Goal: Contribute content: Add original content to the website for others to see

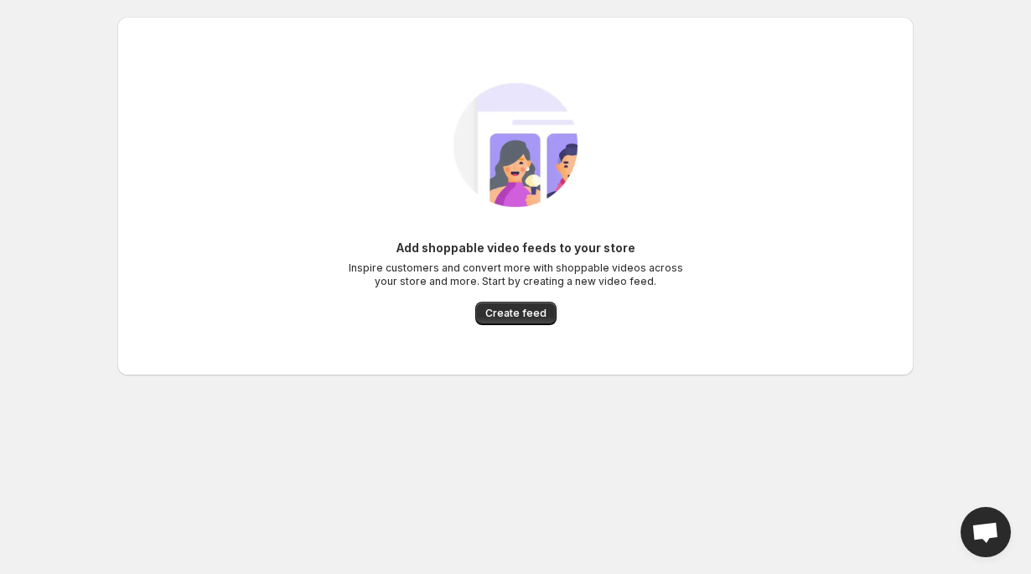
click at [510, 326] on div "Add shoppable video feeds to your store Inspire customers and convert more with…" at bounding box center [515, 196] width 769 height 292
click at [505, 321] on button "Create feed" at bounding box center [515, 313] width 81 height 23
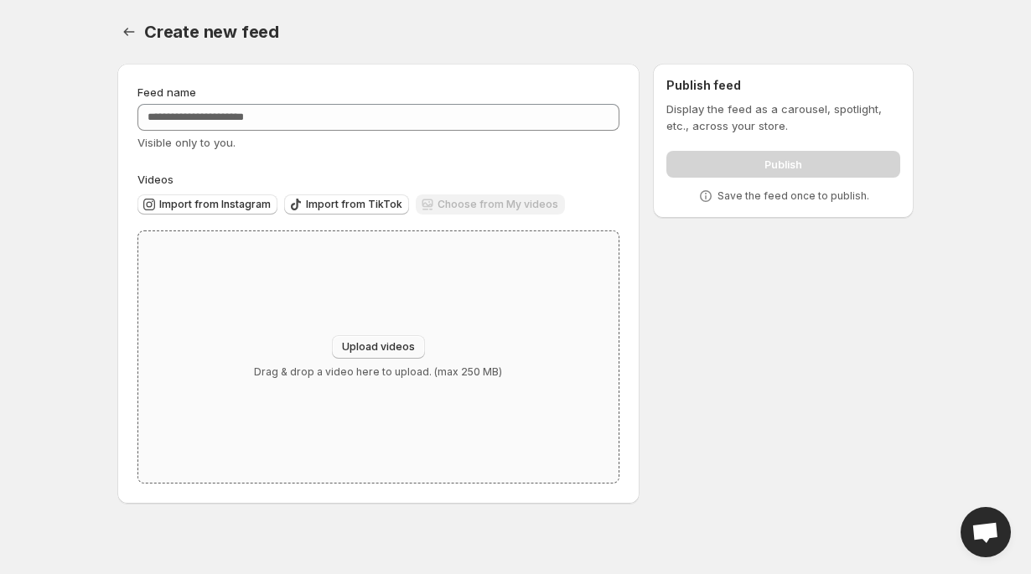
click at [375, 348] on span "Upload videos" at bounding box center [378, 346] width 73 height 13
click at [366, 334] on div "Upload videos Drag & drop a video here to upload. (max 250 MB)" at bounding box center [378, 356] width 480 height 251
type input "**********"
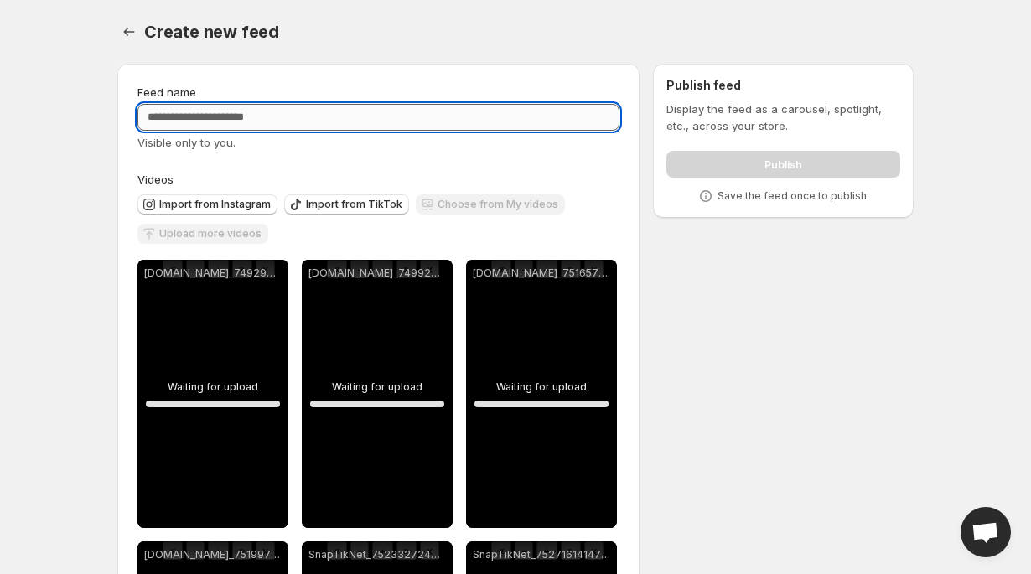
click at [424, 128] on input "Feed name" at bounding box center [378, 117] width 482 height 27
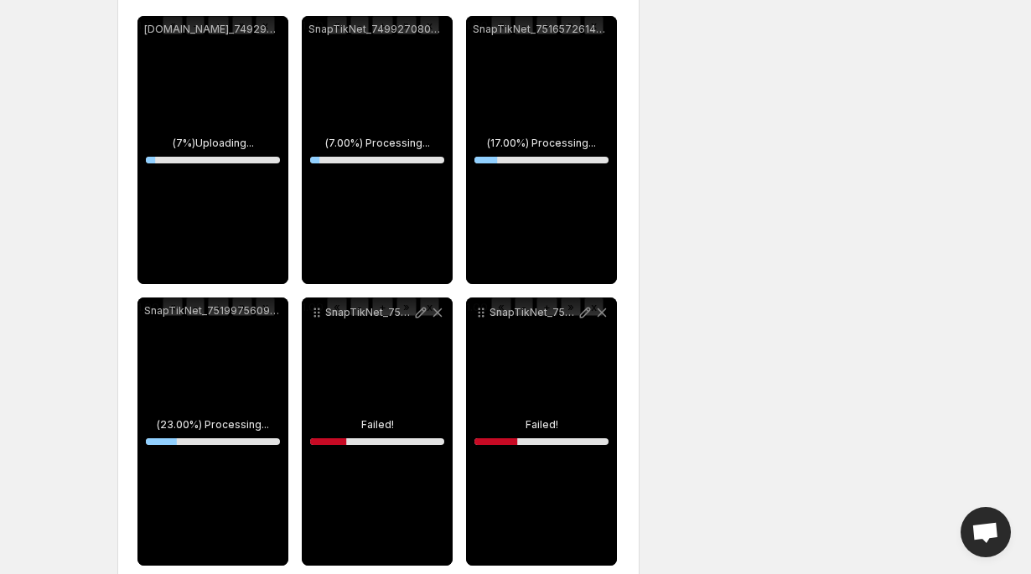
scroll to position [160, 0]
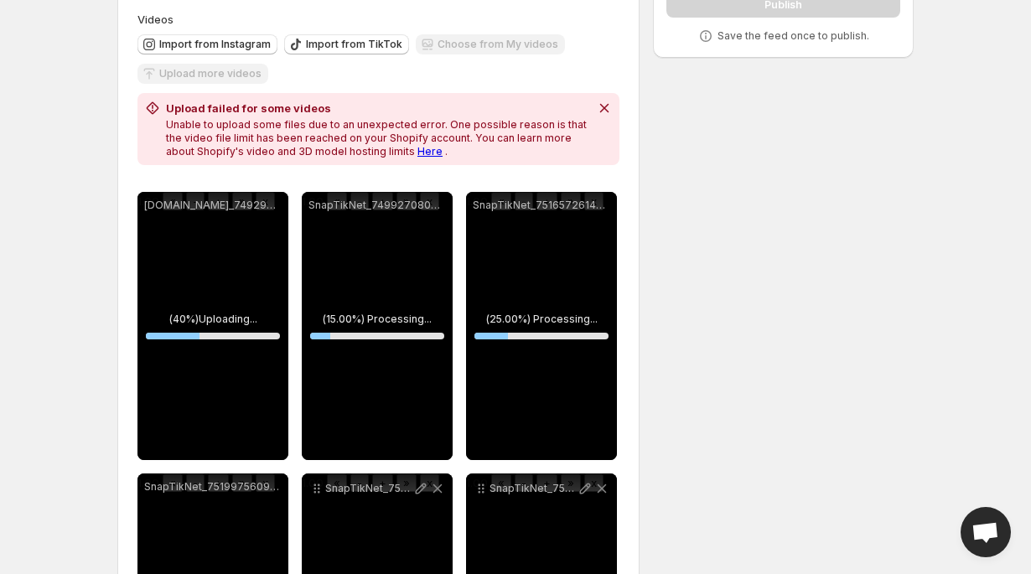
type input "**"
click at [398, 159] on div "Upload failed for some videos Unable to upload some files due to an unexpected …" at bounding box center [378, 129] width 482 height 72
click at [417, 146] on link "Here" at bounding box center [429, 151] width 25 height 13
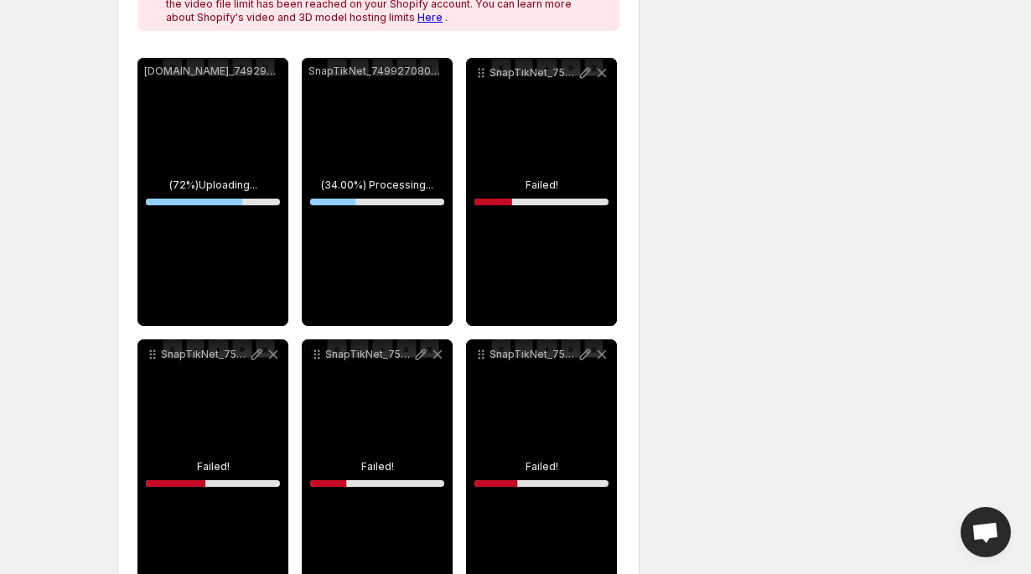
scroll to position [362, 0]
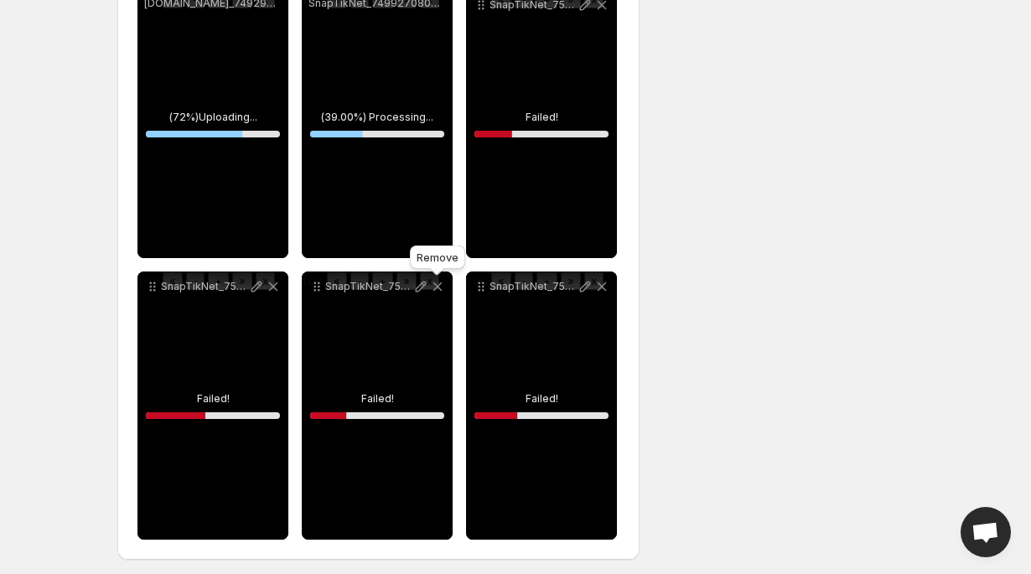
click at [441, 287] on icon at bounding box center [437, 286] width 17 height 17
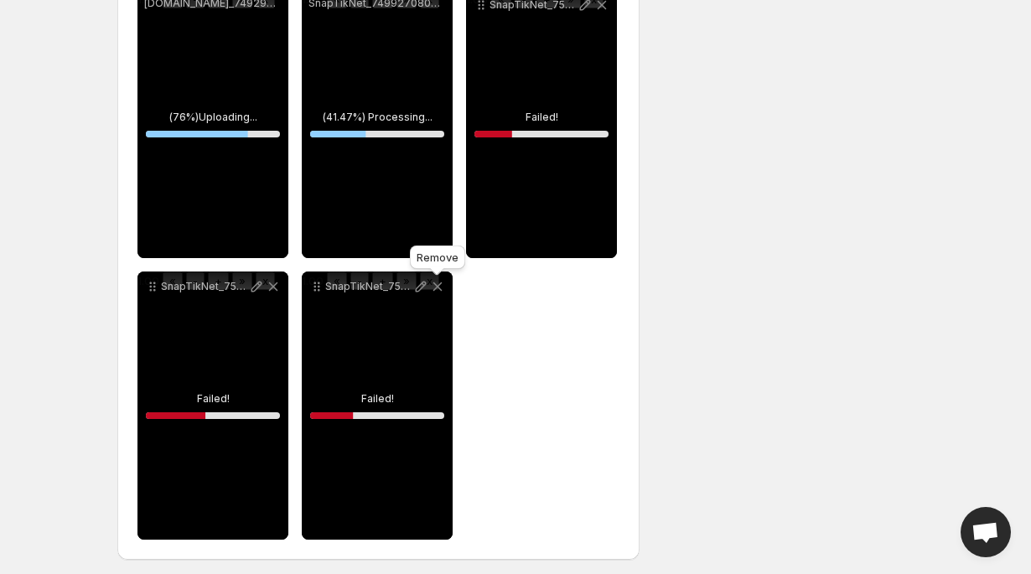
click at [441, 287] on icon at bounding box center [437, 286] width 17 height 17
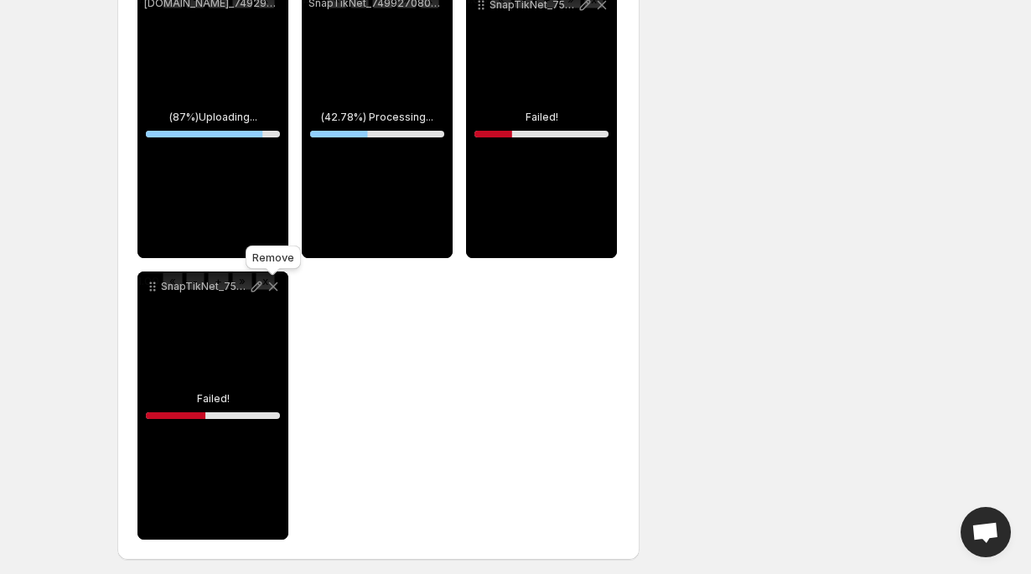
click at [276, 288] on icon at bounding box center [273, 286] width 17 height 17
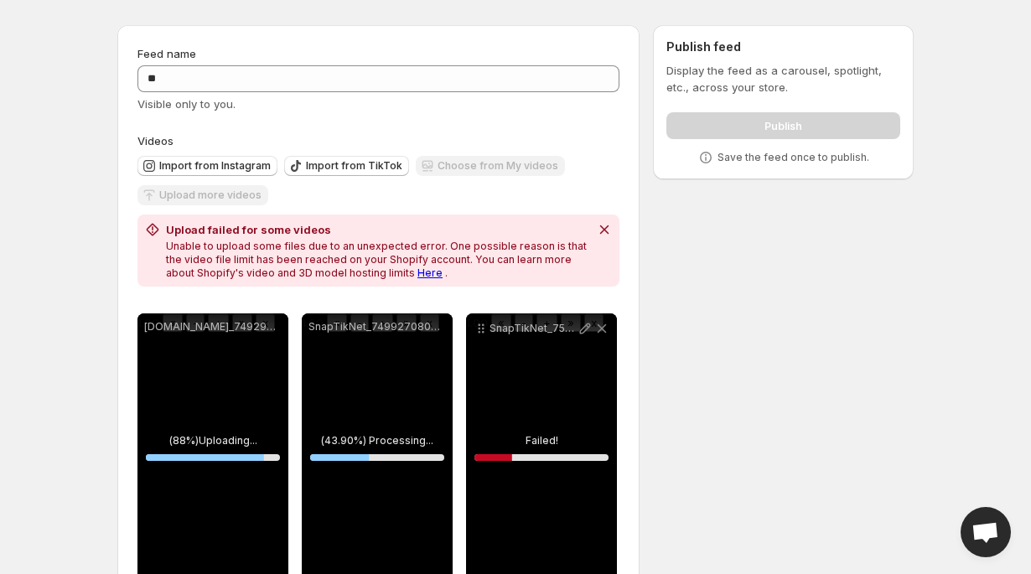
scroll to position [20, 0]
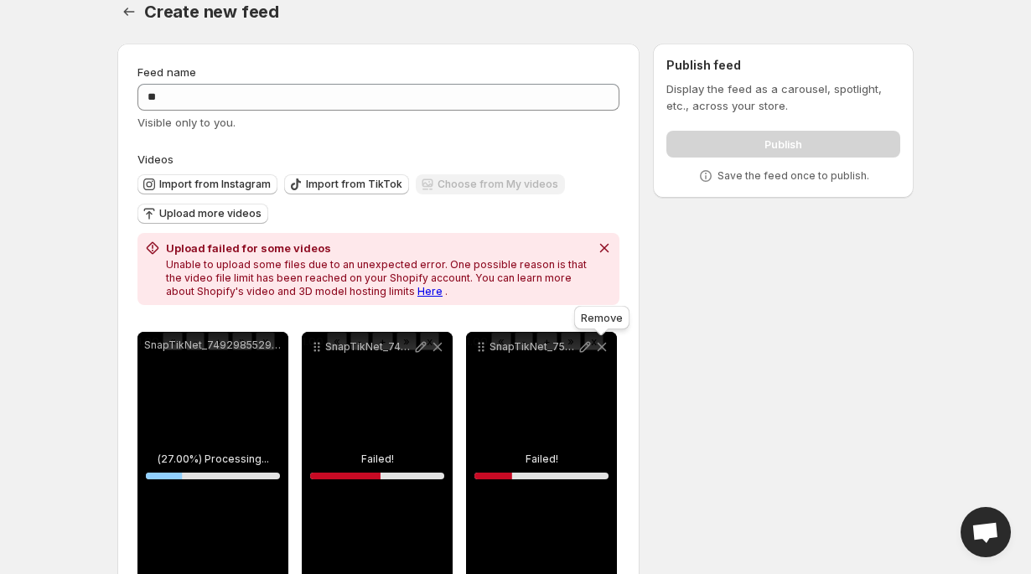
click at [599, 350] on icon at bounding box center [601, 346] width 17 height 17
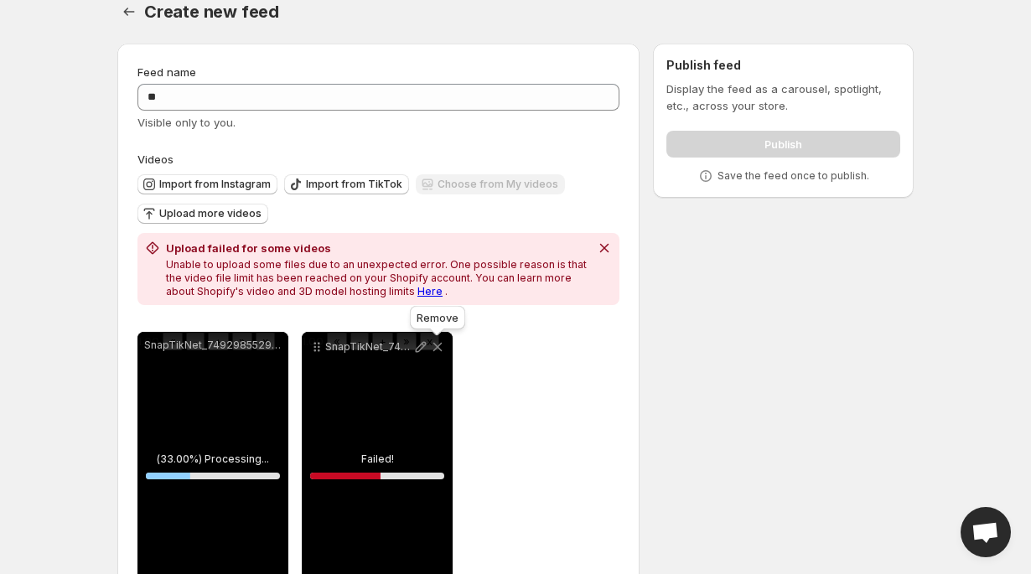
click at [437, 347] on icon at bounding box center [437, 347] width 9 height 9
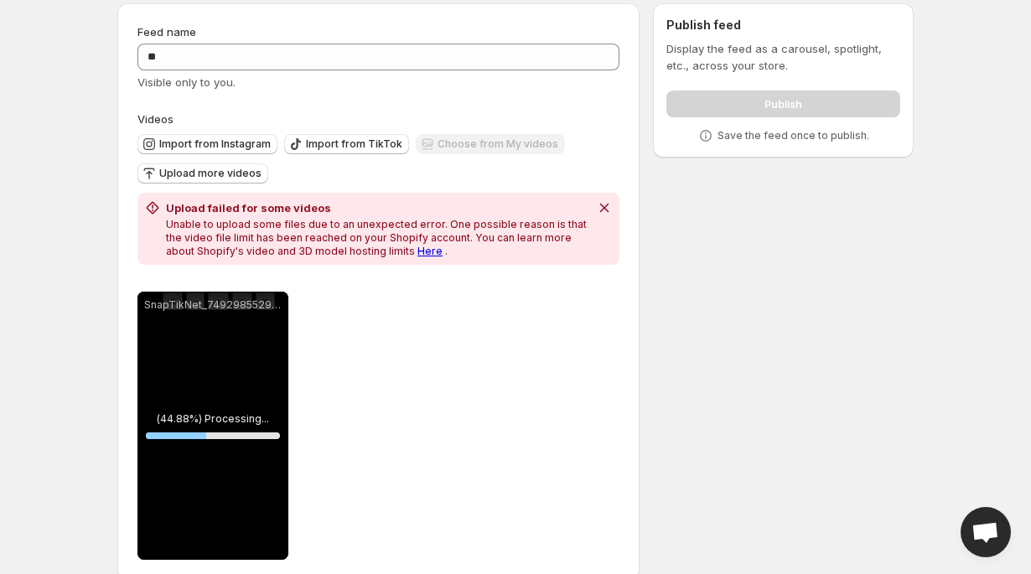
scroll to position [78, 0]
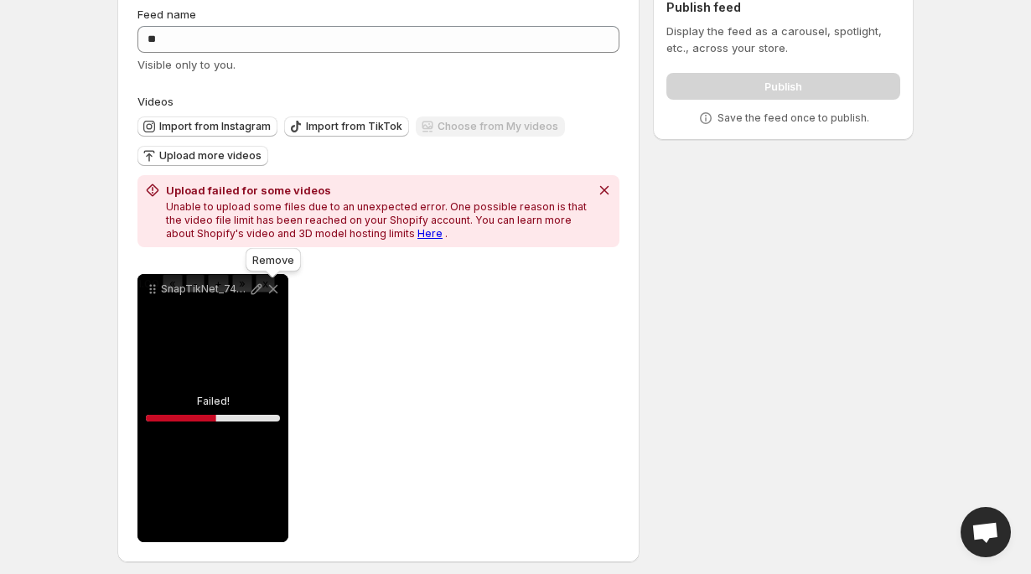
click at [276, 283] on icon at bounding box center [273, 289] width 17 height 17
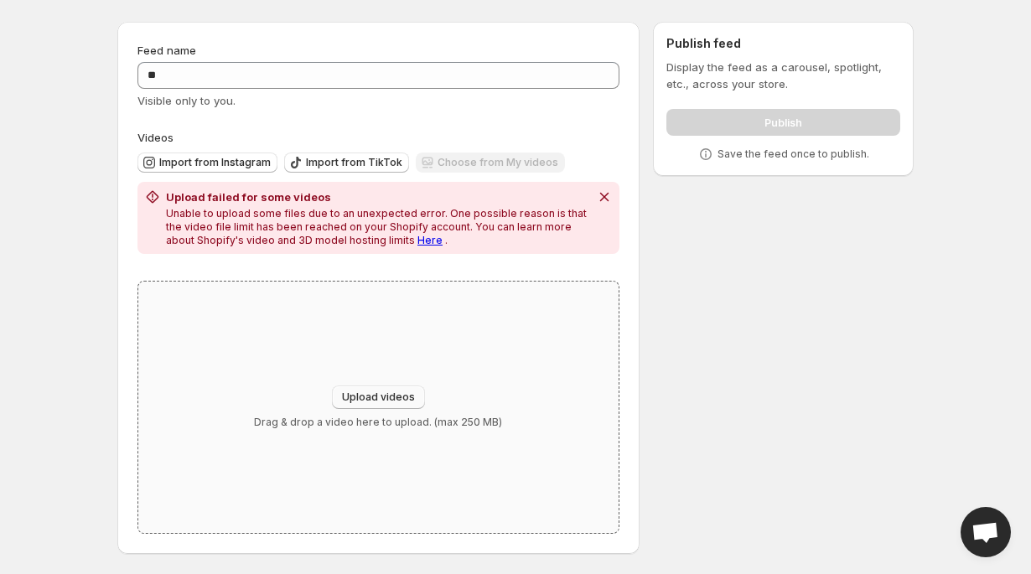
click at [364, 388] on button "Upload videos" at bounding box center [378, 396] width 93 height 23
type input "**********"
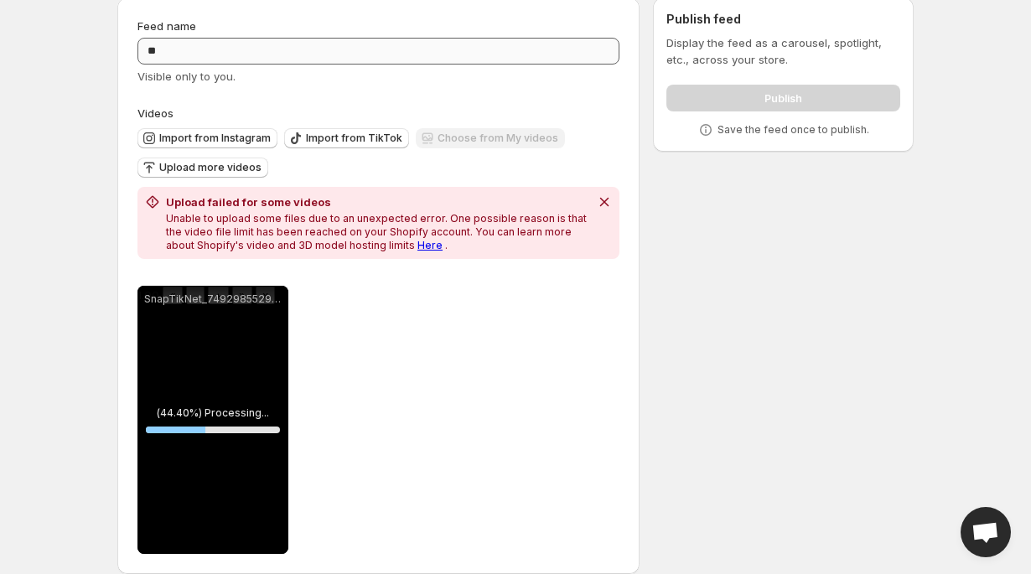
scroll to position [62, 0]
